Goal: Complete application form

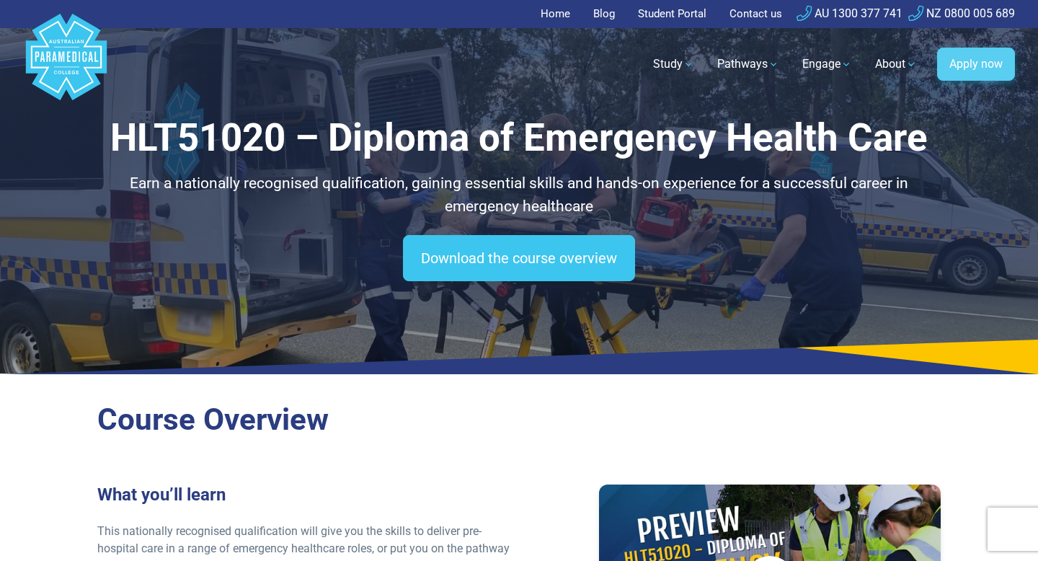
click at [959, 68] on link "Apply now" at bounding box center [976, 64] width 78 height 33
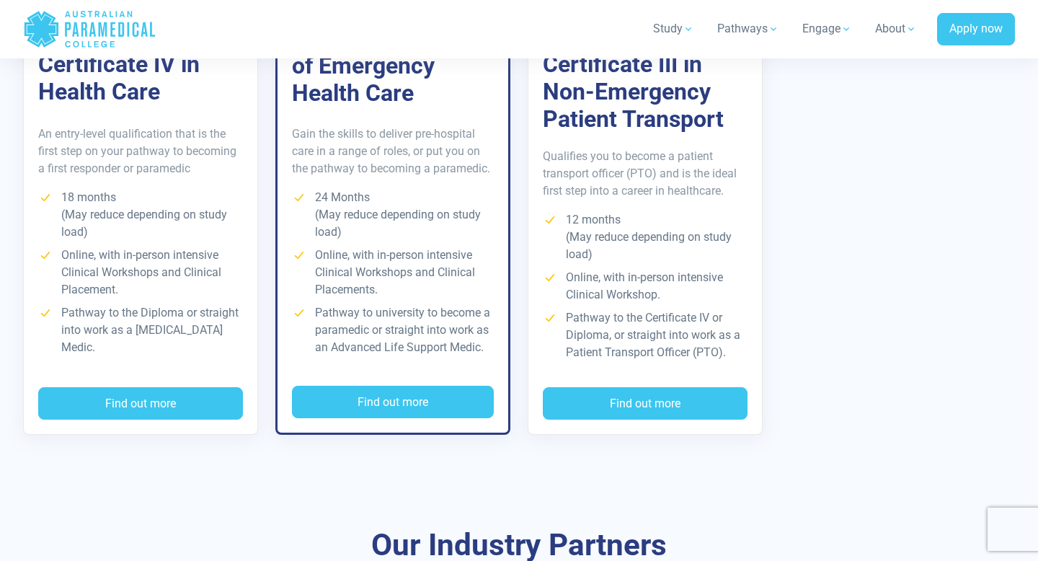
scroll to position [1582, 0]
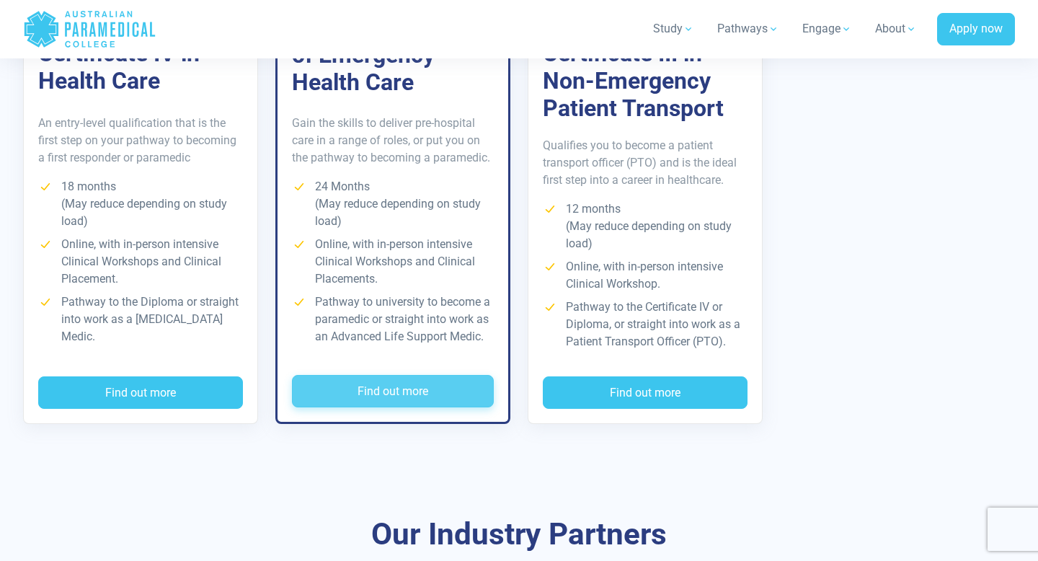
click at [417, 375] on button "Find out more" at bounding box center [393, 391] width 202 height 33
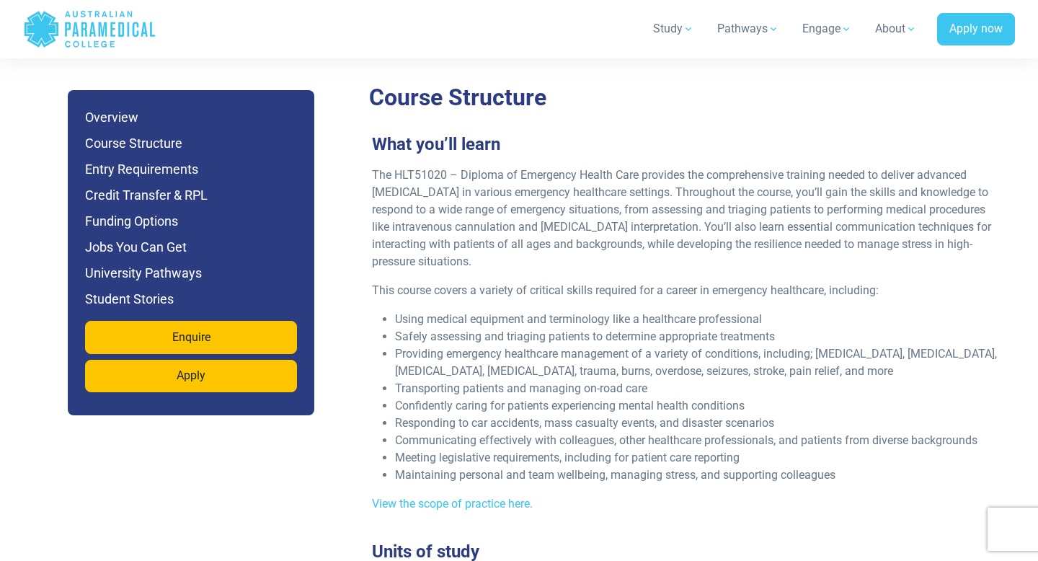
scroll to position [2668, 0]
